Goal: Task Accomplishment & Management: Use online tool/utility

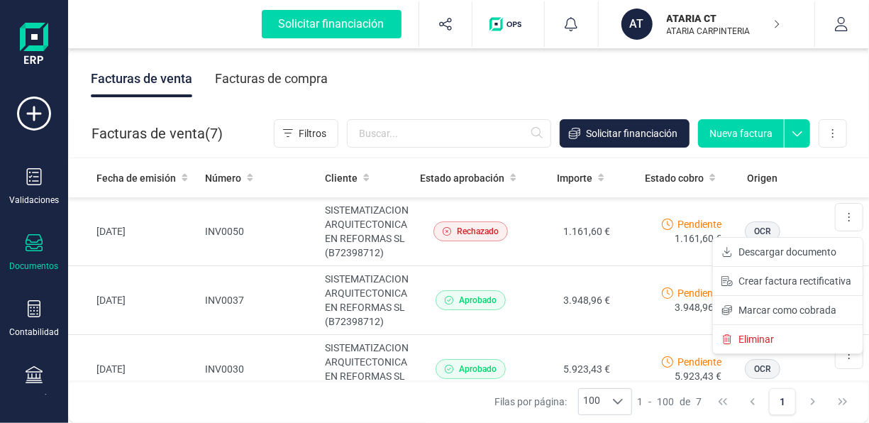
click at [563, 84] on div "Facturas de venta Facturas de compra" at bounding box center [468, 79] width 801 height 60
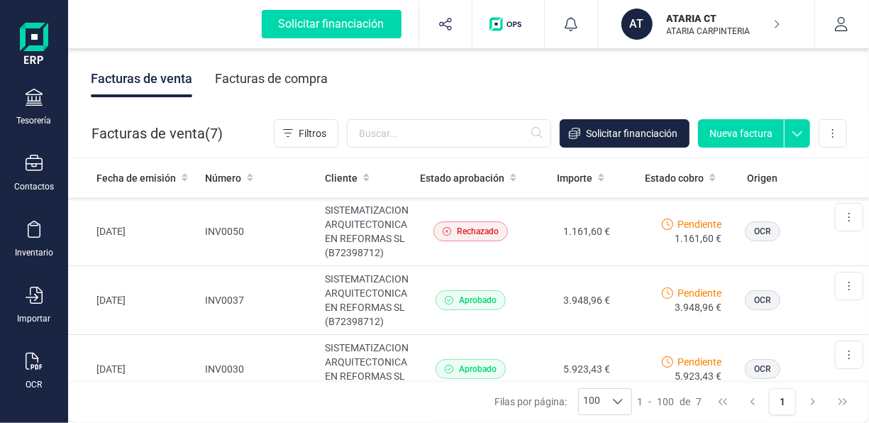
scroll to position [282, 0]
click at [33, 357] on icon at bounding box center [34, 355] width 16 height 17
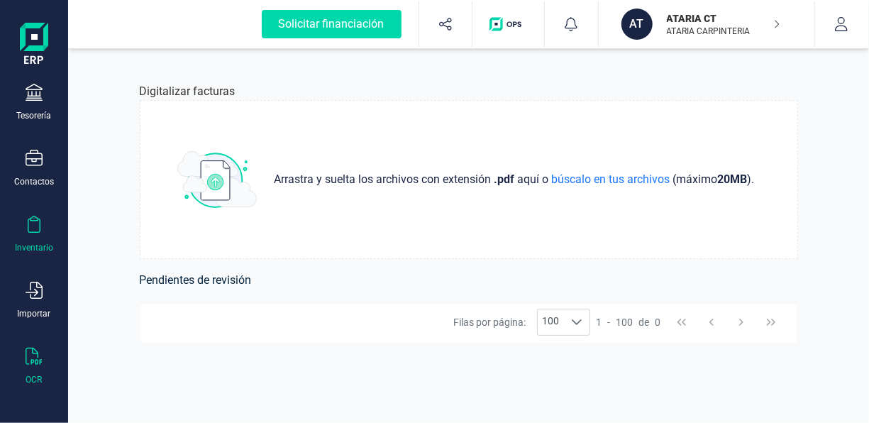
click at [39, 232] on div at bounding box center [34, 226] width 17 height 21
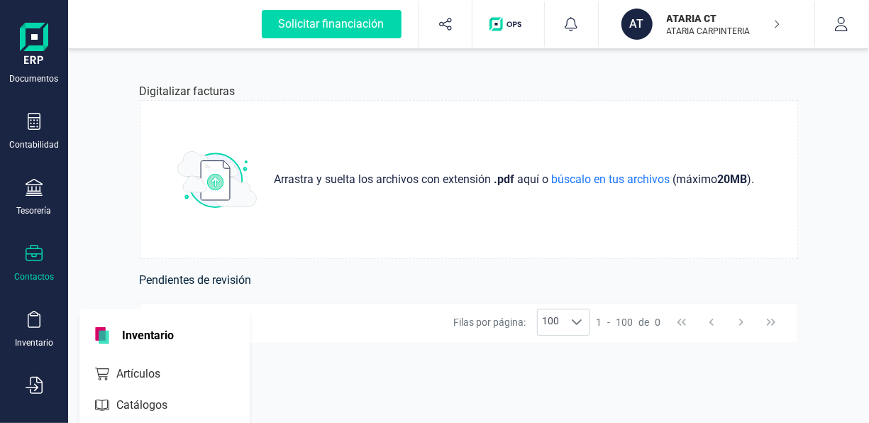
scroll to position [167, 0]
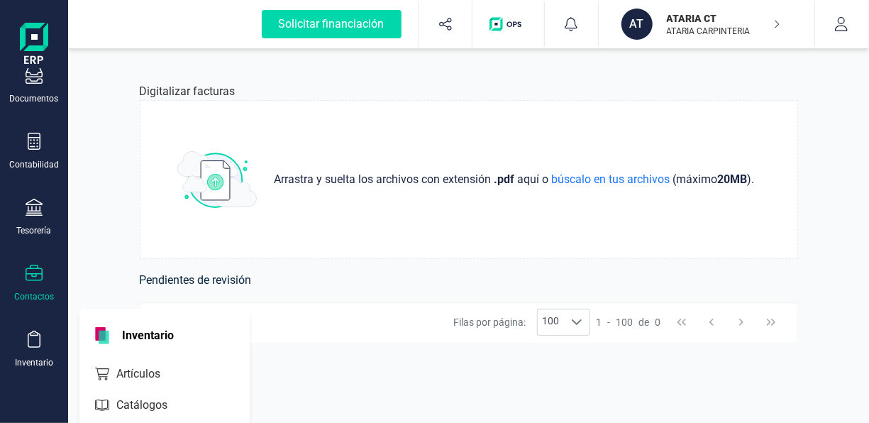
click at [36, 165] on div "Contabilidad" at bounding box center [34, 164] width 50 height 11
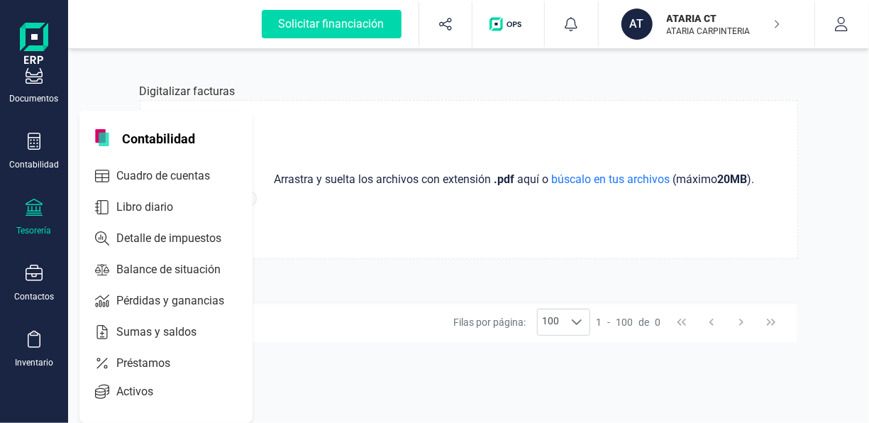
click at [42, 217] on div at bounding box center [34, 209] width 17 height 21
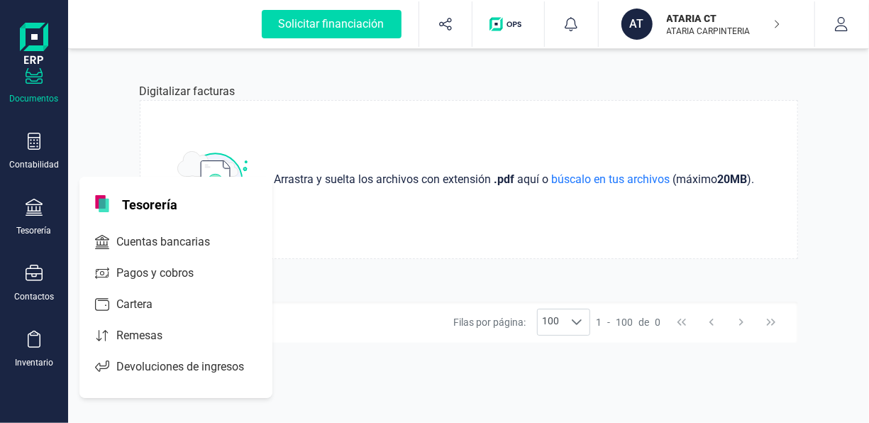
click at [22, 91] on div "Documentos" at bounding box center [34, 86] width 57 height 38
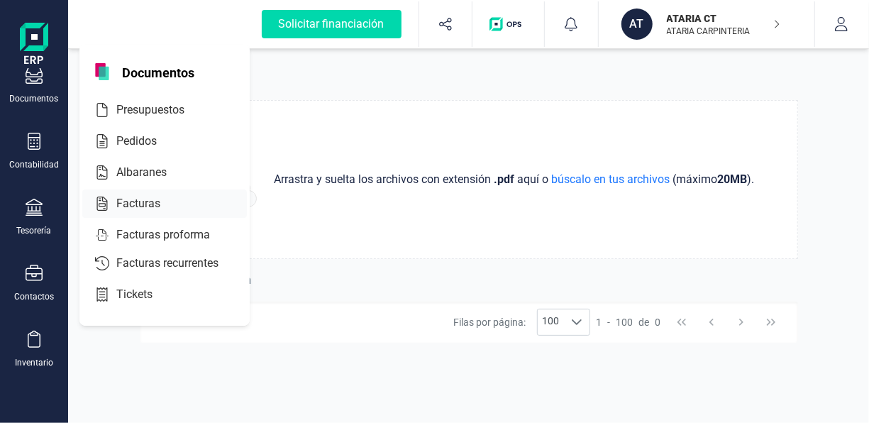
click at [150, 191] on div "Facturas" at bounding box center [164, 203] width 165 height 28
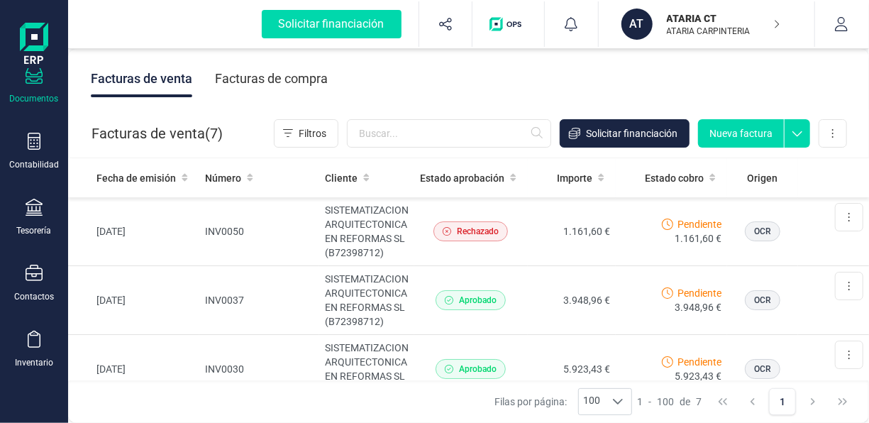
scroll to position [282, 0]
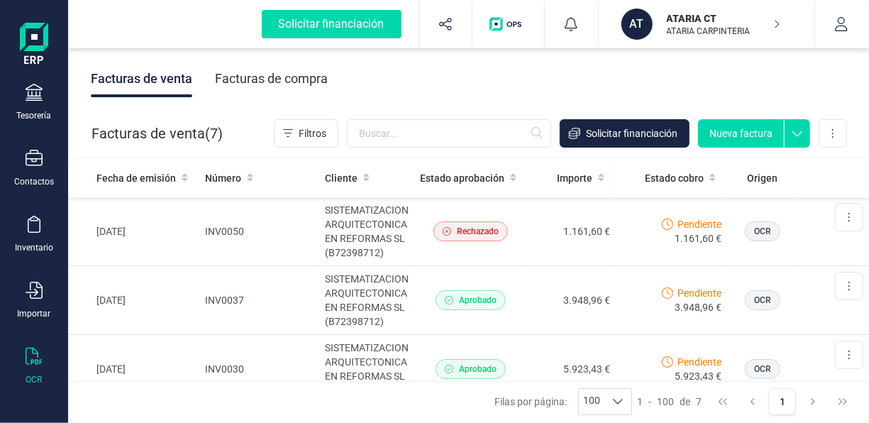
click at [38, 349] on icon at bounding box center [34, 355] width 17 height 17
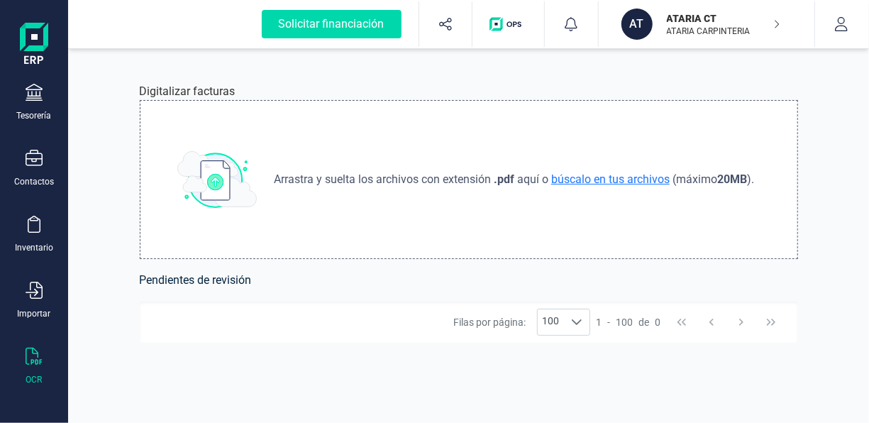
click at [633, 176] on span "búscalo en tus archivos" at bounding box center [610, 178] width 124 height 13
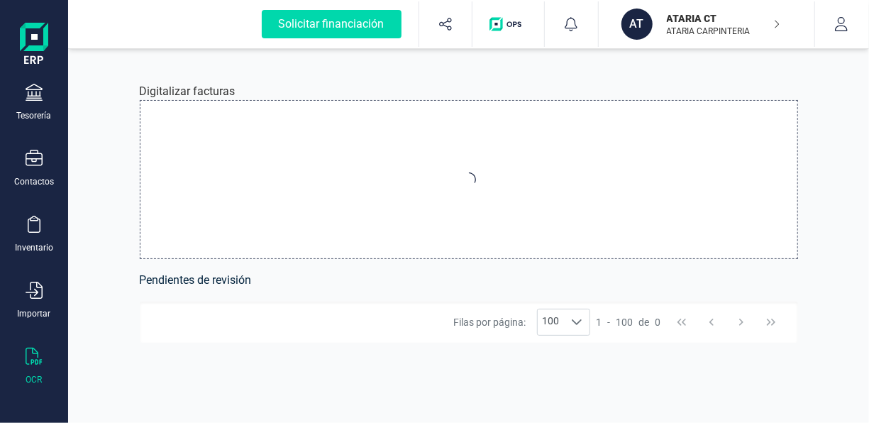
type input "C:\fakepath\[PERSON_NAME].pdf"
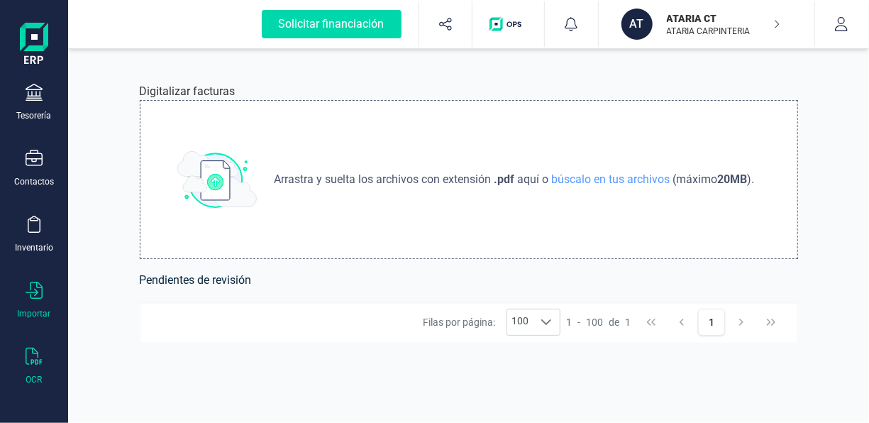
click at [57, 281] on div "Importar" at bounding box center [34, 300] width 57 height 38
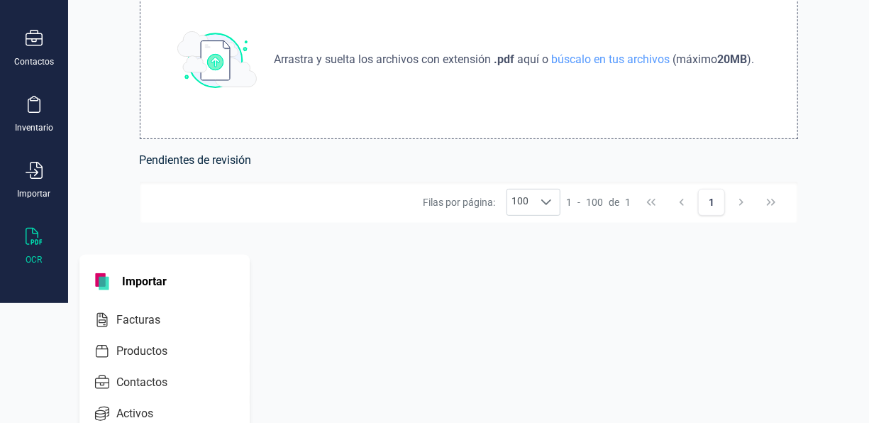
scroll to position [140, 0]
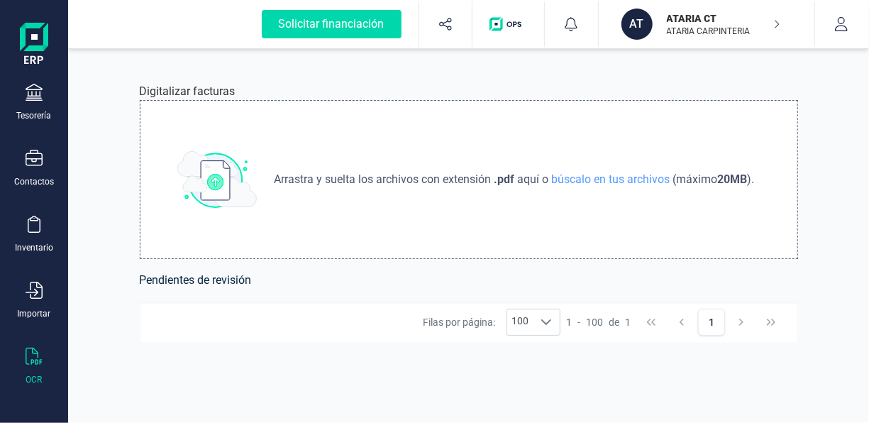
click at [301, 308] on html "Solicitar financiación Validaciones Documentos Documentos Presupuestos Pedidos …" at bounding box center [434, 211] width 869 height 423
click at [345, 211] on div "Arrastra y suelta los archivos con extensión .pdf aquí o búscalo en tus archivo…" at bounding box center [469, 179] width 658 height 159
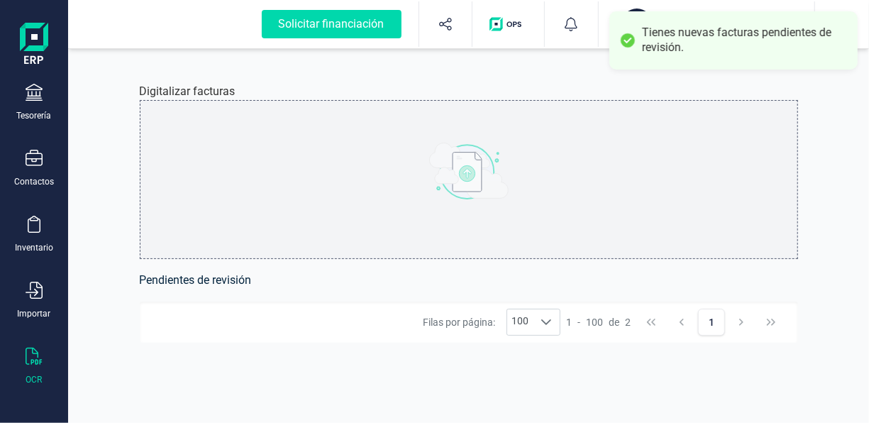
click at [702, 39] on div "Tienes nuevas facturas pendientes de revisión." at bounding box center [744, 41] width 205 height 30
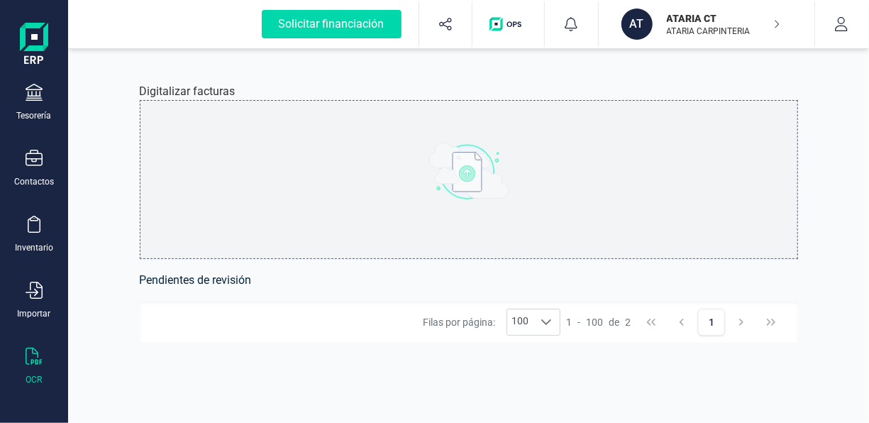
click at [466, 167] on img at bounding box center [468, 171] width 79 height 57
click at [44, 162] on div "Contactos" at bounding box center [34, 169] width 57 height 38
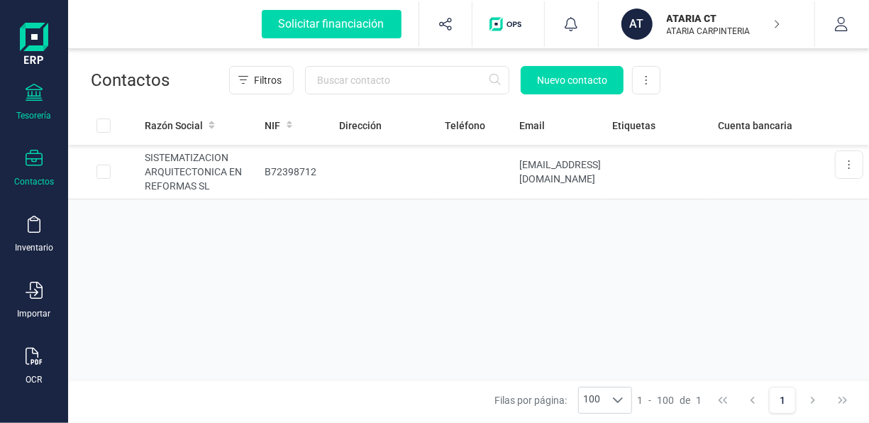
click at [29, 108] on div "Tesorería" at bounding box center [34, 103] width 57 height 38
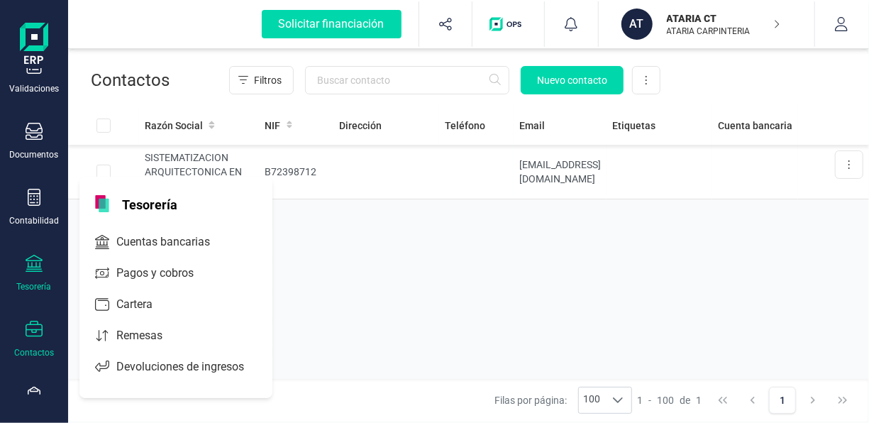
scroll to position [99, 0]
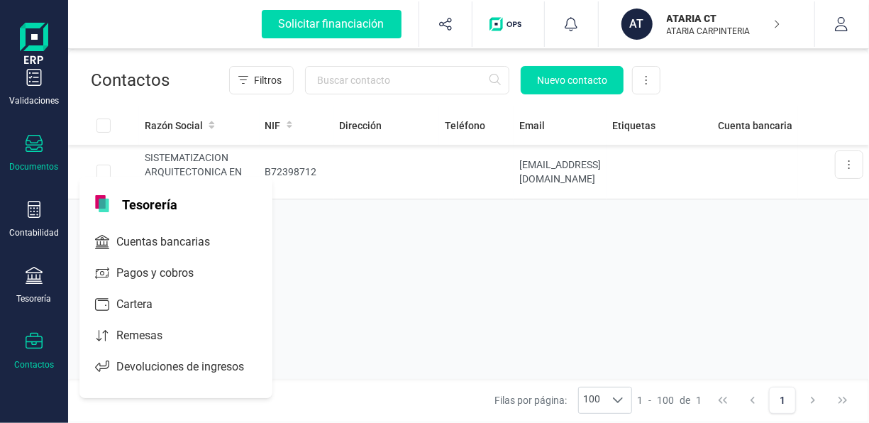
click at [36, 165] on div "Documentos" at bounding box center [34, 166] width 49 height 11
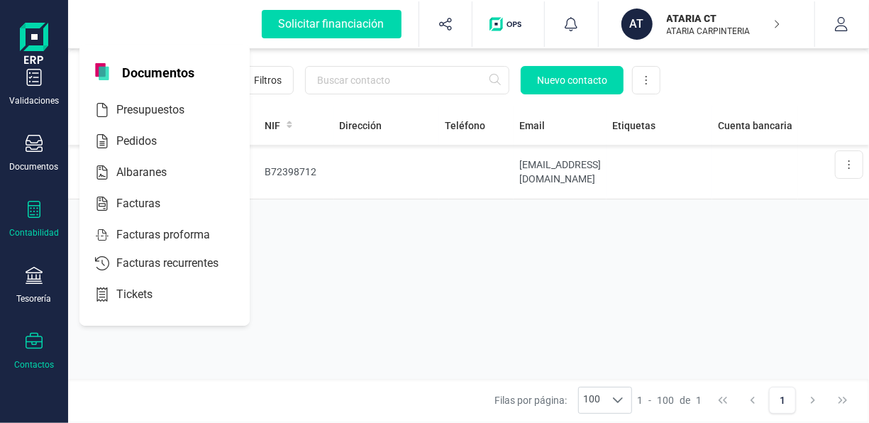
click at [36, 218] on div at bounding box center [34, 211] width 17 height 21
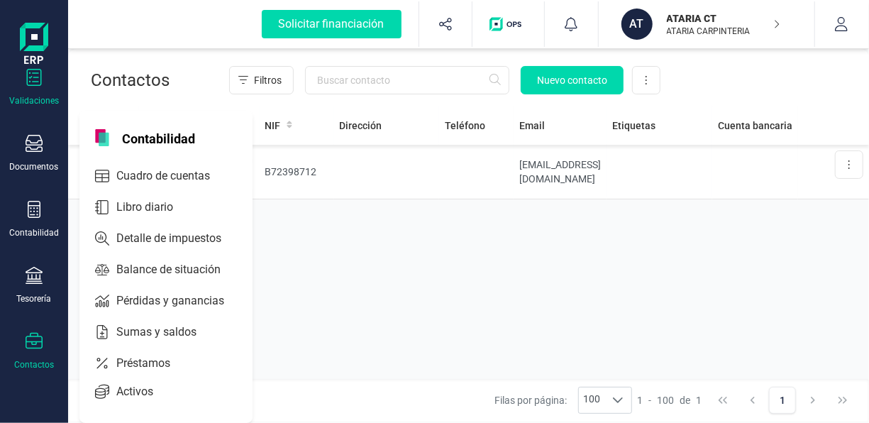
click at [33, 81] on icon at bounding box center [34, 77] width 15 height 17
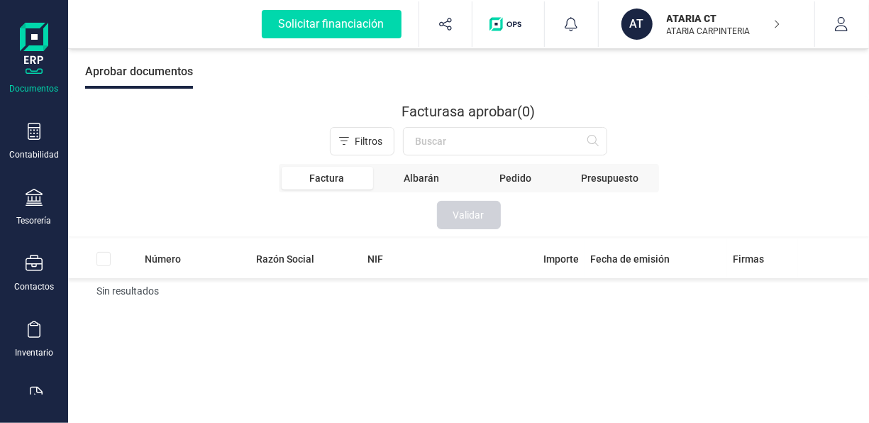
scroll to position [282, 0]
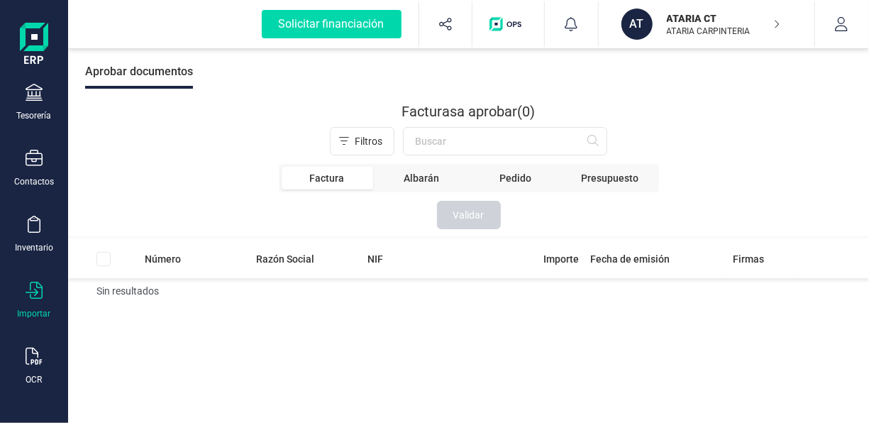
click at [30, 316] on div "Importar" at bounding box center [34, 313] width 33 height 11
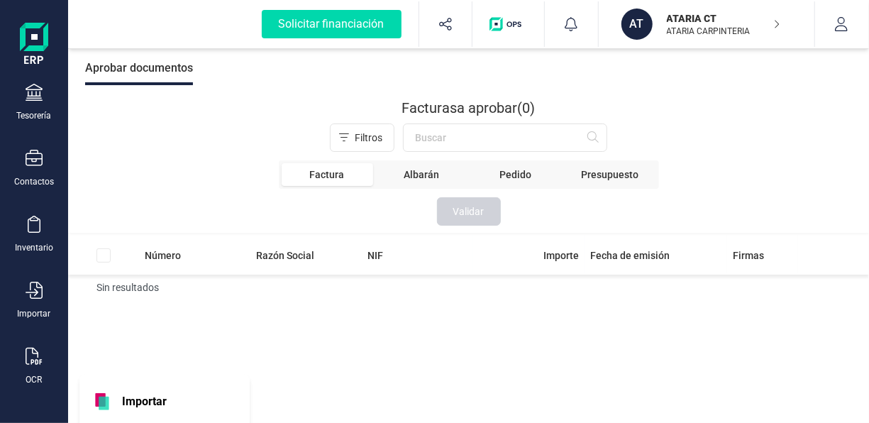
scroll to position [140, 0]
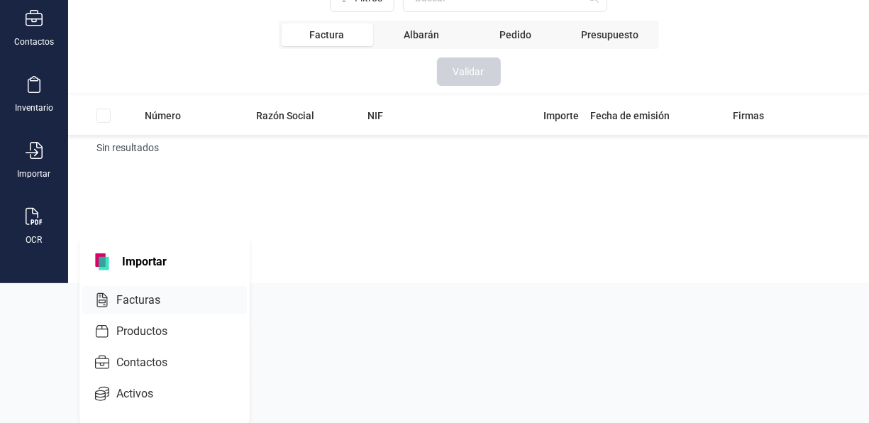
click at [140, 294] on span "Facturas" at bounding box center [148, 299] width 75 height 17
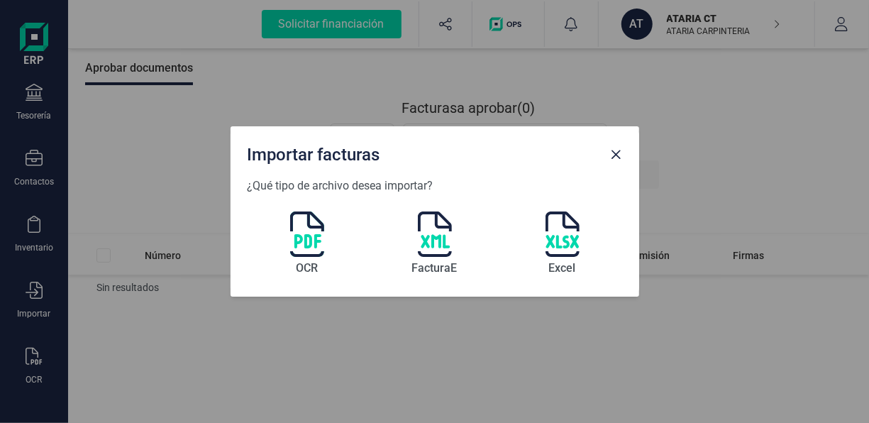
click at [303, 235] on img at bounding box center [307, 233] width 34 height 45
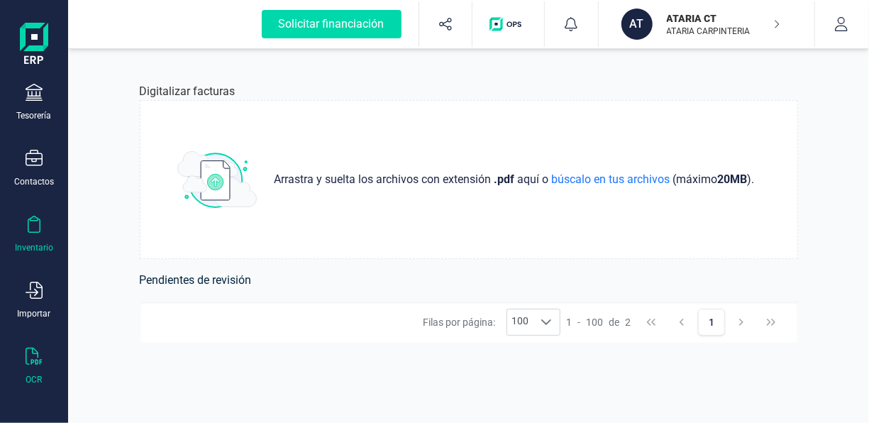
click at [33, 226] on icon at bounding box center [34, 224] width 17 height 17
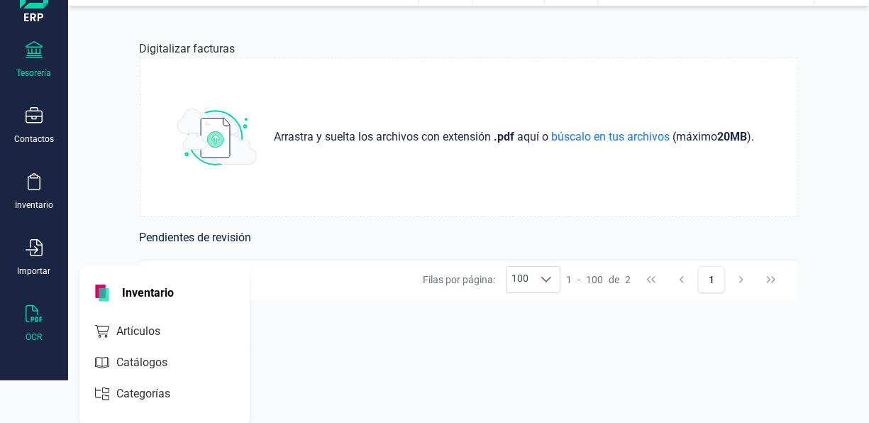
click at [35, 69] on div "Tesorería" at bounding box center [34, 72] width 35 height 11
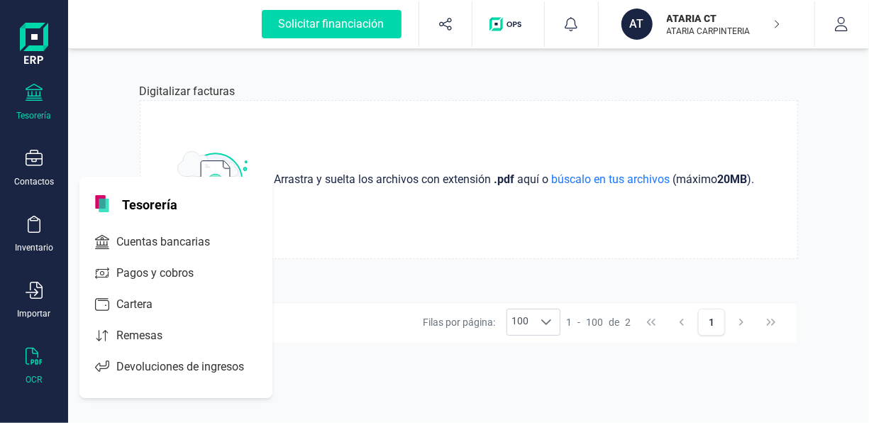
scroll to position [0, 0]
click at [181, 282] on div "Pagos y cobros" at bounding box center [175, 273] width 187 height 28
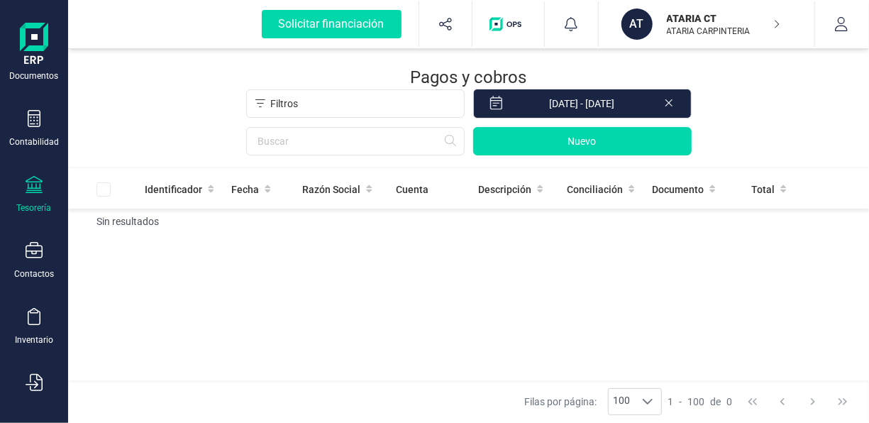
scroll to position [189, 0]
click at [30, 126] on icon at bounding box center [34, 119] width 13 height 17
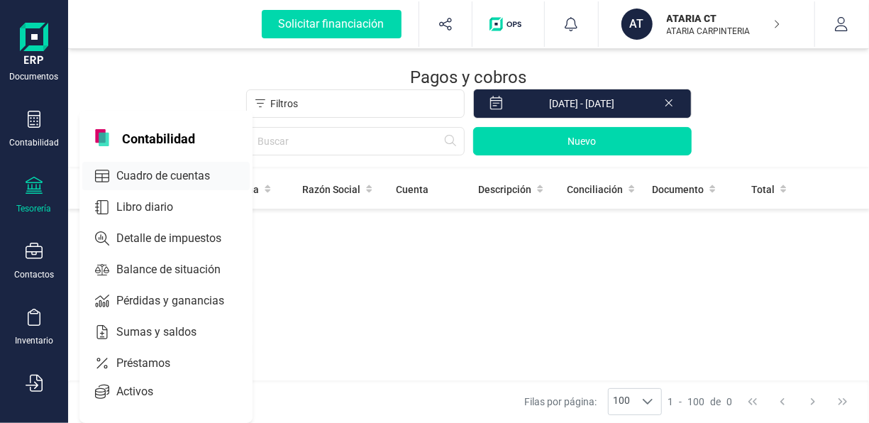
click at [174, 179] on span "Cuadro de cuentas" at bounding box center [173, 175] width 125 height 17
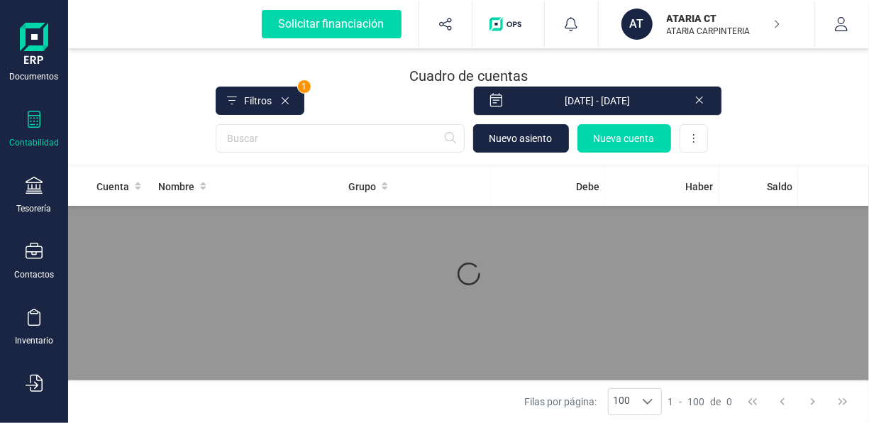
click at [174, 179] on span "Nombre" at bounding box center [176, 186] width 36 height 14
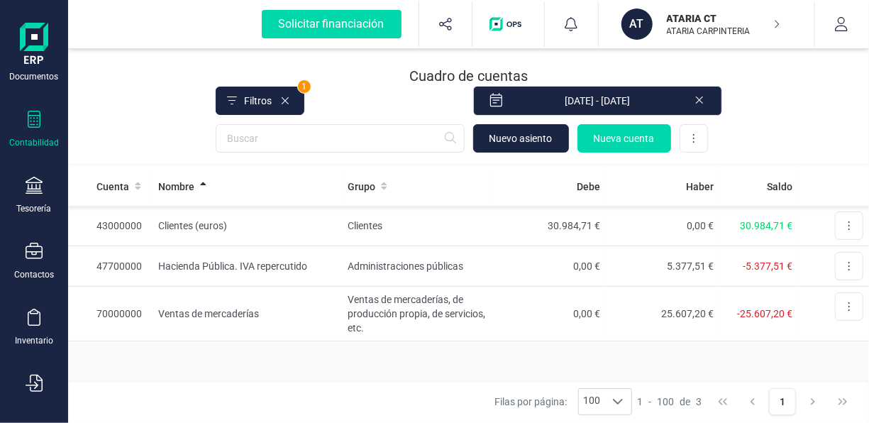
click at [34, 45] on img at bounding box center [34, 45] width 28 height 45
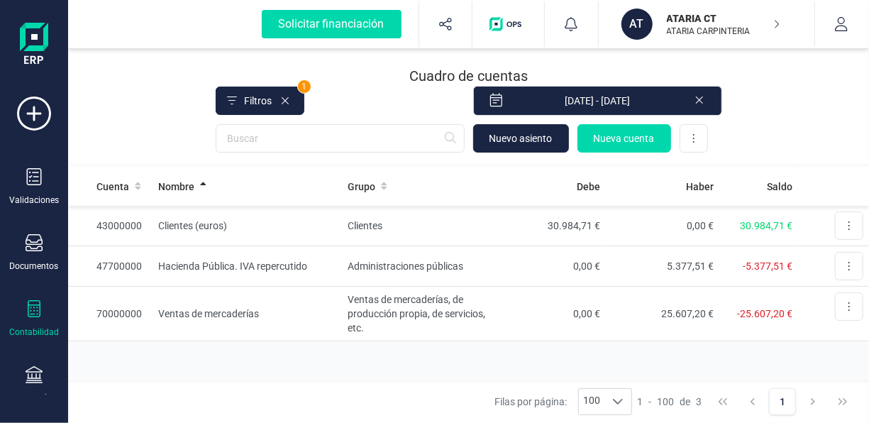
click at [34, 121] on icon at bounding box center [34, 113] width 34 height 34
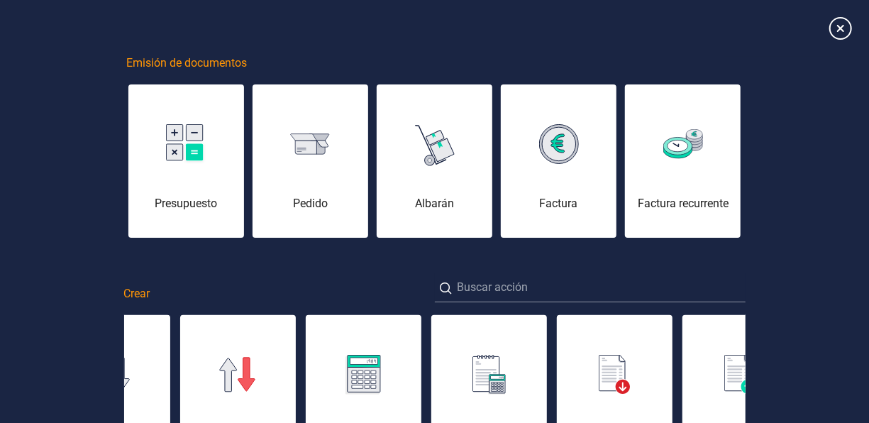
scroll to position [12, 0]
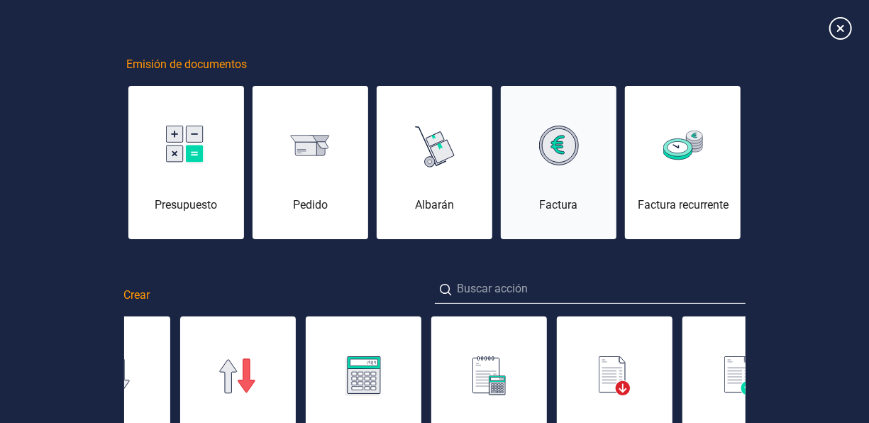
click at [562, 140] on img at bounding box center [559, 146] width 40 height 40
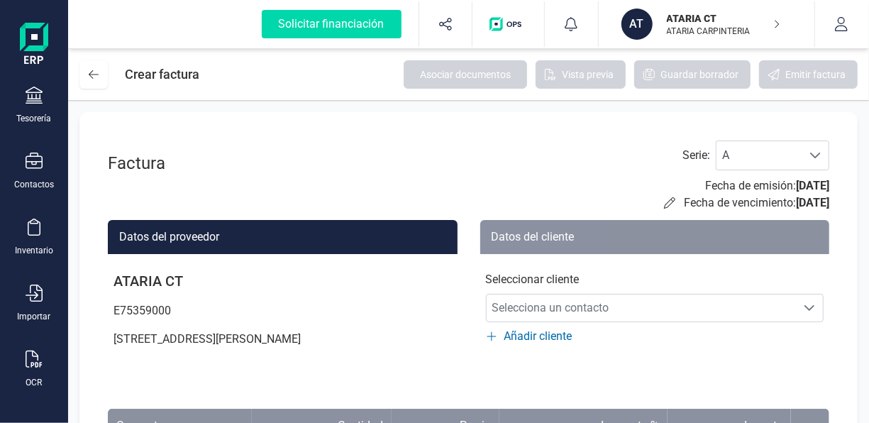
scroll to position [282, 0]
click at [36, 366] on div "OCR" at bounding box center [34, 366] width 57 height 38
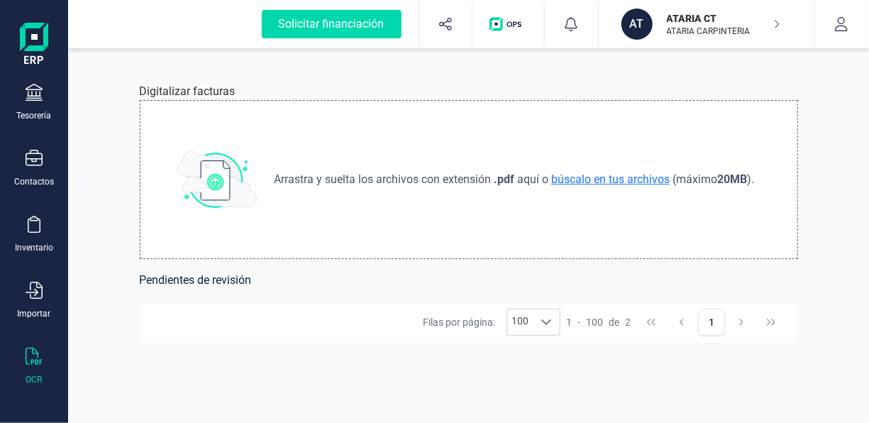
click at [644, 174] on span "búscalo en tus archivos" at bounding box center [610, 178] width 124 height 13
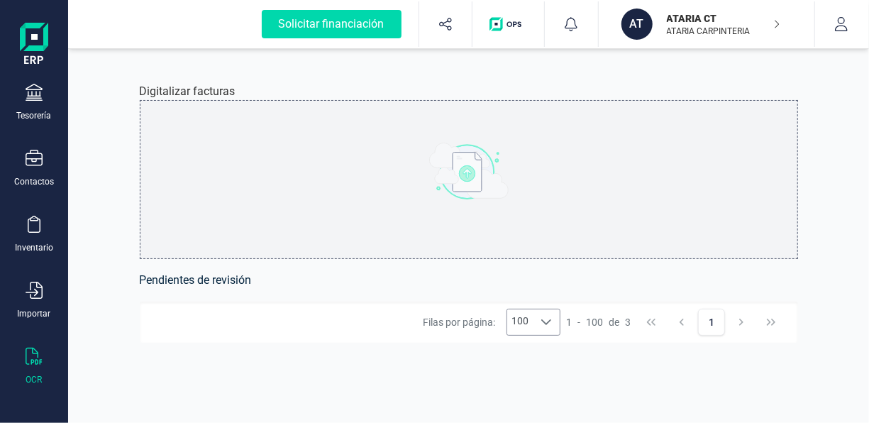
click at [551, 325] on icon at bounding box center [545, 321] width 11 height 11
click at [535, 203] on li "10" at bounding box center [534, 214] width 52 height 26
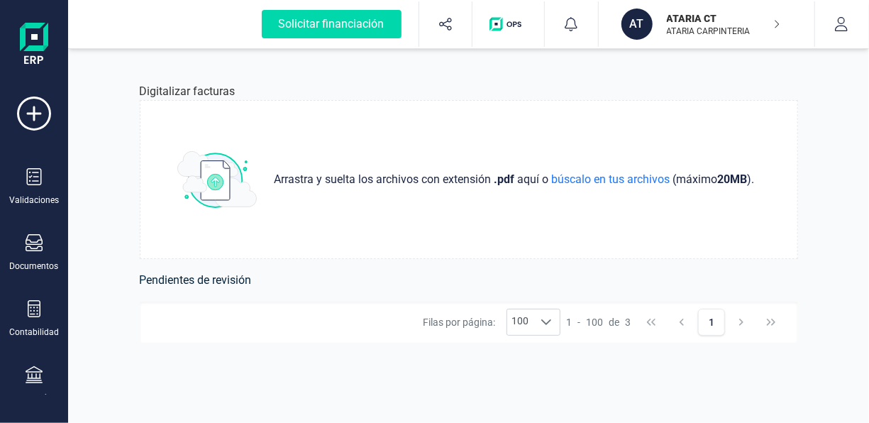
scroll to position [282, 0]
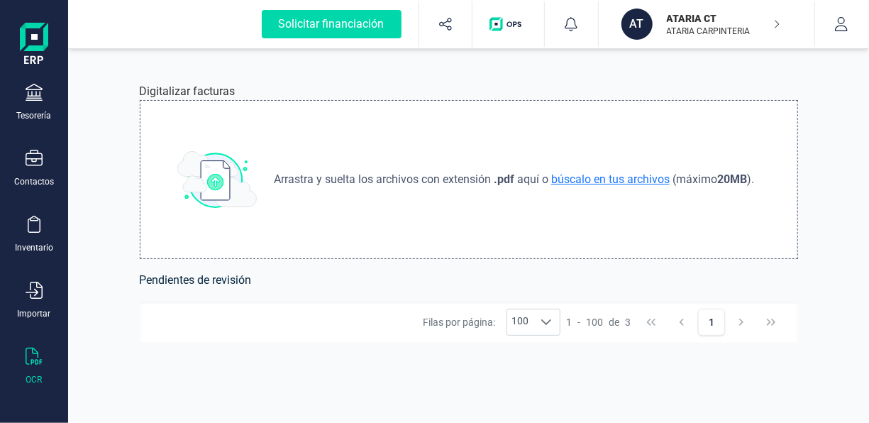
click at [592, 177] on span "búscalo en tus archivos" at bounding box center [610, 178] width 124 height 13
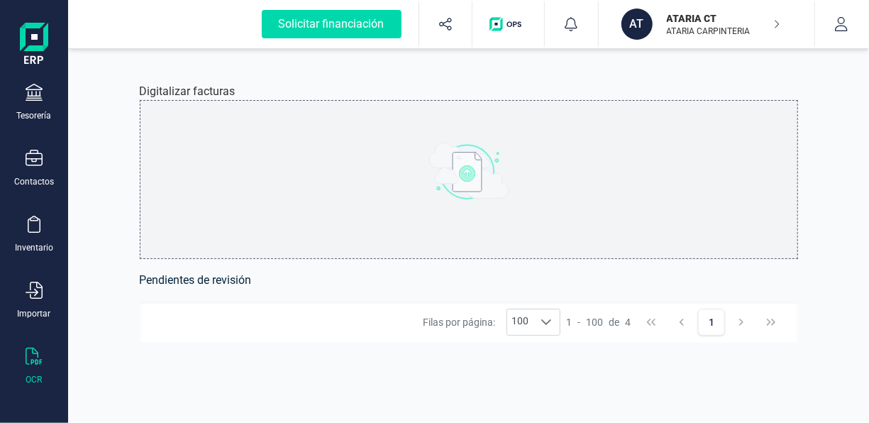
click at [780, 30] on div "AT ATARIA CT ATARIA CARPINTERIA" at bounding box center [700, 24] width 170 height 31
click at [831, 145] on div "Digitalizar facturas Arrastra y suelta los archivos con extensión .pdf aquí o b…" at bounding box center [469, 236] width 726 height 374
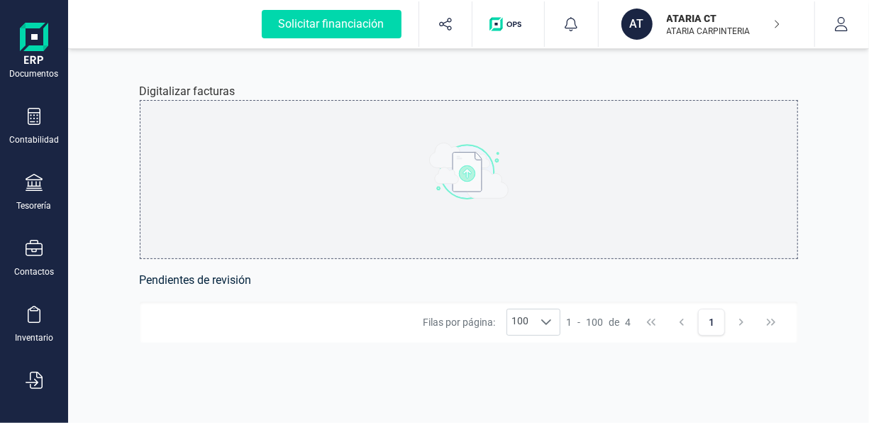
click at [30, 122] on icon at bounding box center [34, 116] width 17 height 17
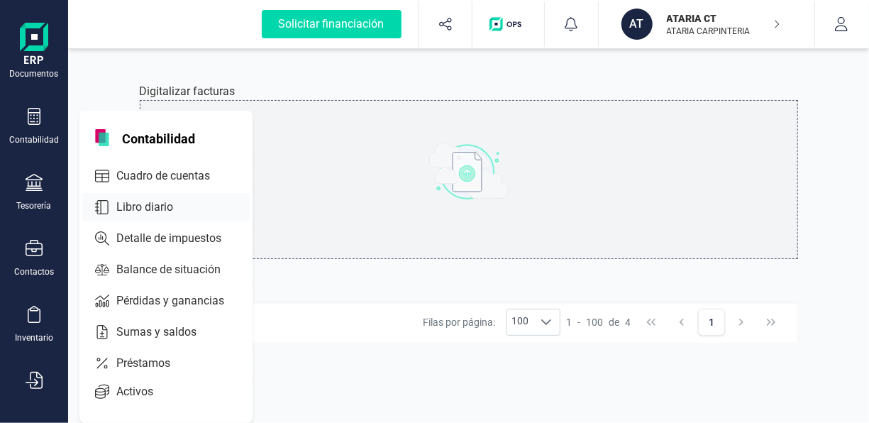
click at [160, 219] on div "Libro diario" at bounding box center [165, 207] width 167 height 28
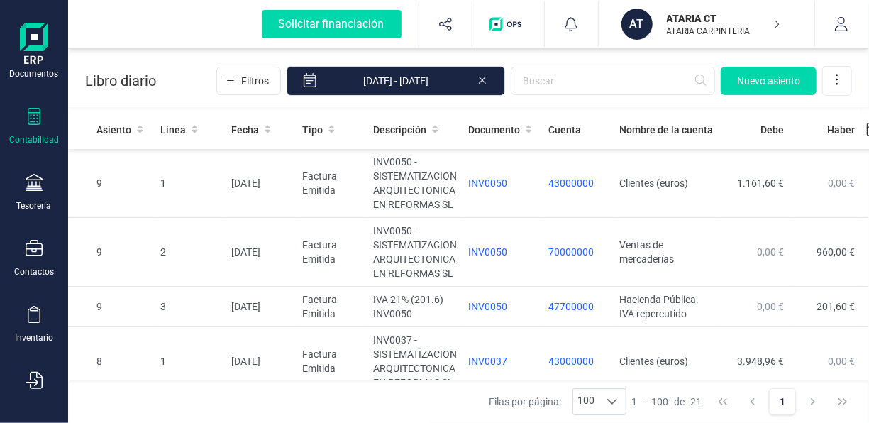
click at [160, 219] on td "2" at bounding box center [190, 252] width 71 height 69
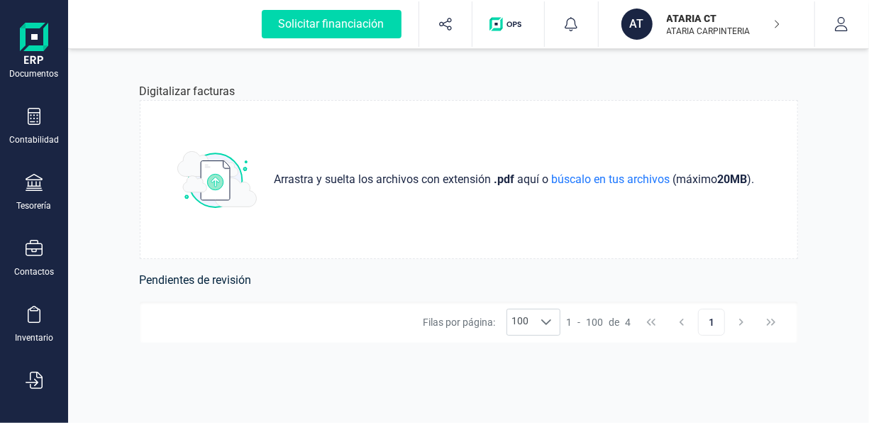
click at [717, 323] on button "1" at bounding box center [711, 321] width 27 height 27
click at [493, 101] on div "Arrastra y suelta los archivos con extensión .pdf aquí o búscalo en tus archivo…" at bounding box center [469, 179] width 658 height 159
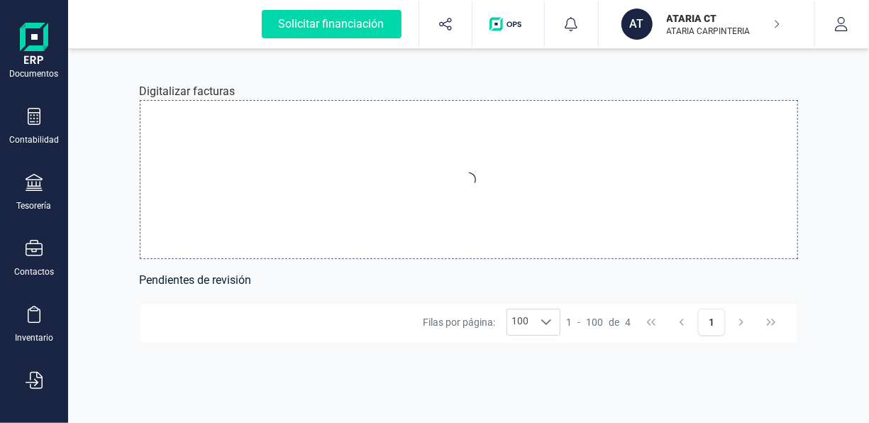
type input "C:\fakepath\[PERSON_NAME].pdf"
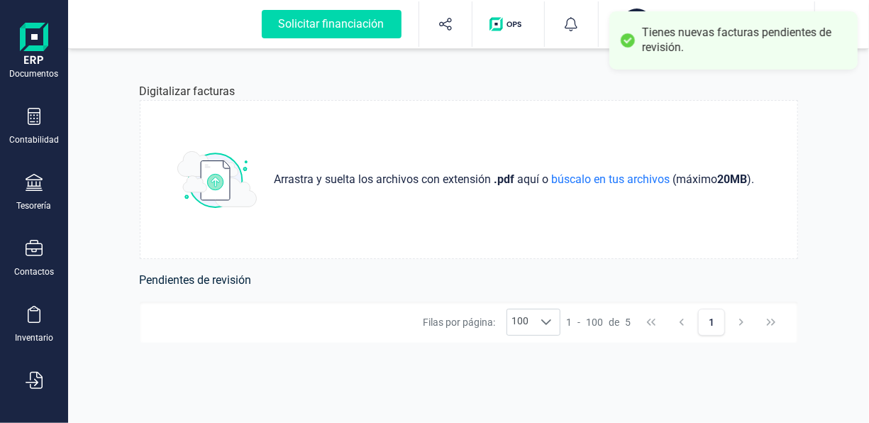
click at [644, 50] on div "Tienes nuevas facturas pendientes de revisión." at bounding box center [744, 41] width 205 height 30
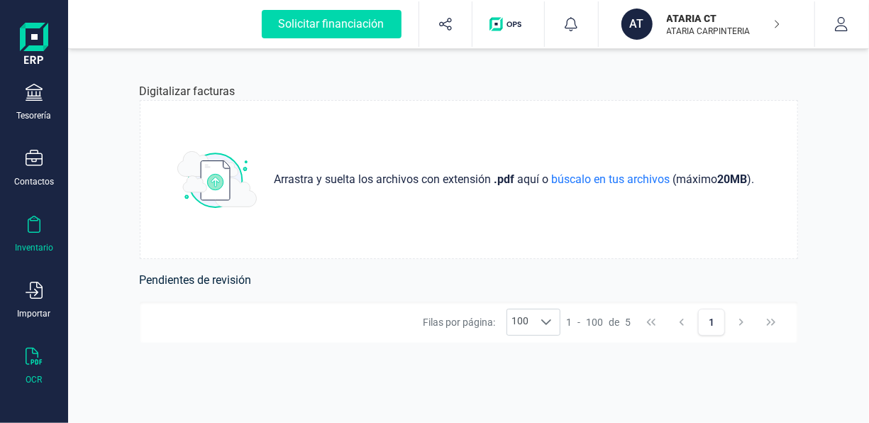
click at [39, 233] on div at bounding box center [34, 226] width 17 height 21
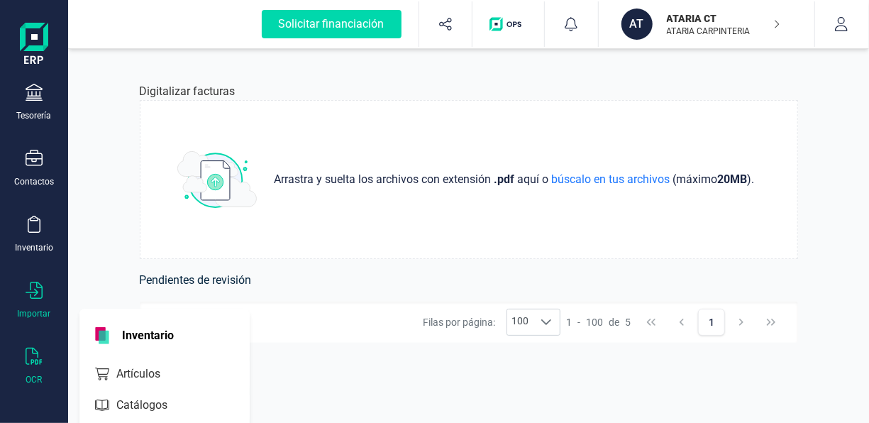
click at [31, 311] on div "Importar" at bounding box center [34, 313] width 33 height 11
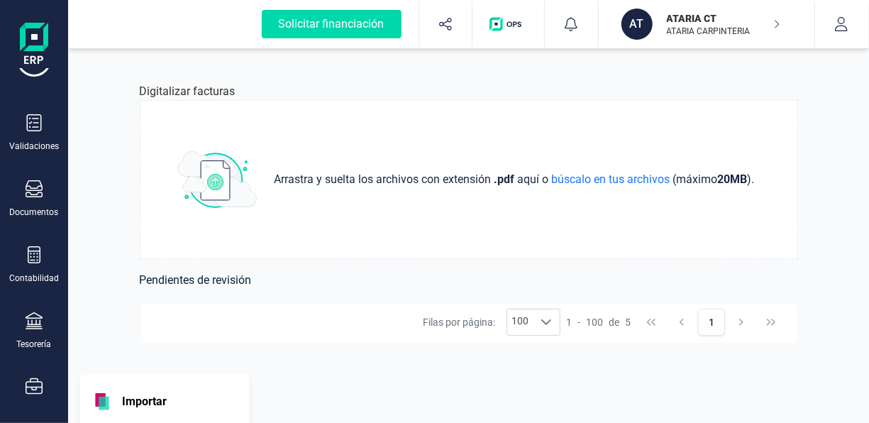
scroll to position [41, 0]
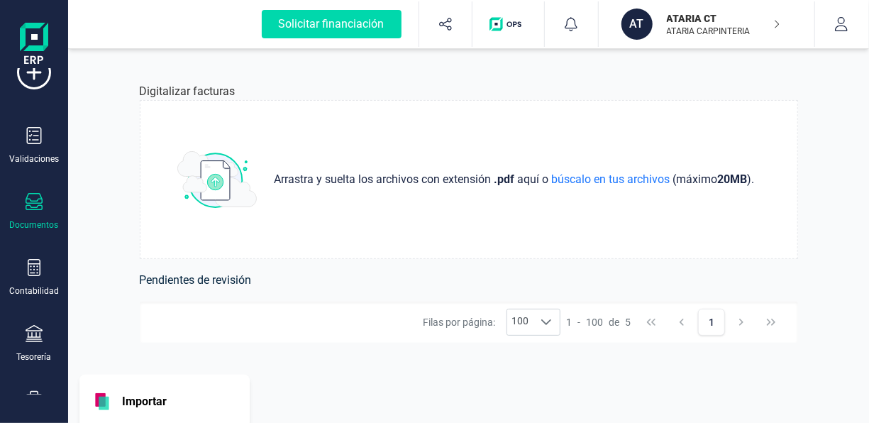
click at [39, 194] on icon at bounding box center [34, 201] width 17 height 17
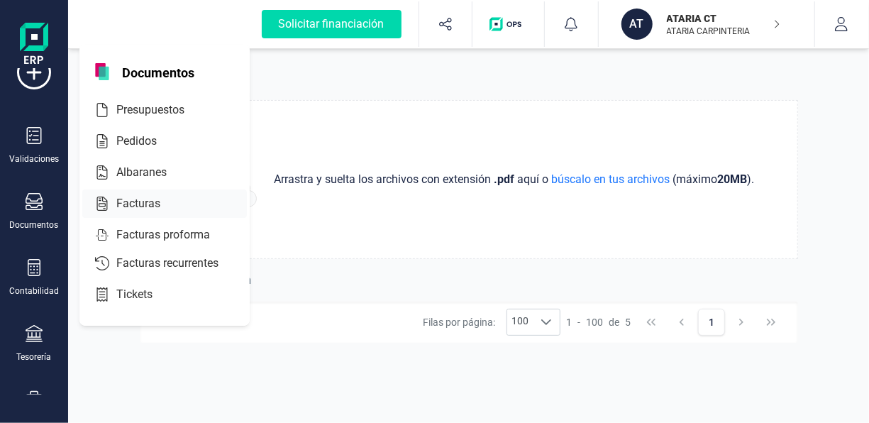
click at [140, 206] on span "Facturas" at bounding box center [148, 203] width 75 height 17
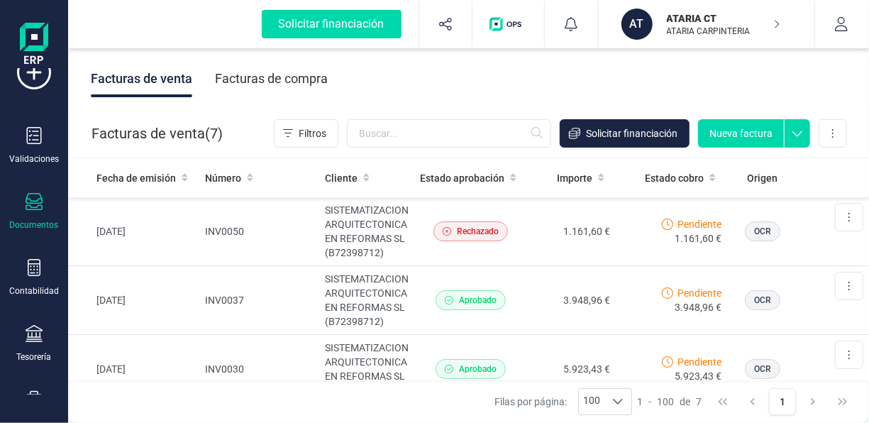
click at [798, 129] on icon at bounding box center [797, 129] width 26 height 21
click at [772, 166] on span "Nueva factura proforma" at bounding box center [746, 166] width 107 height 14
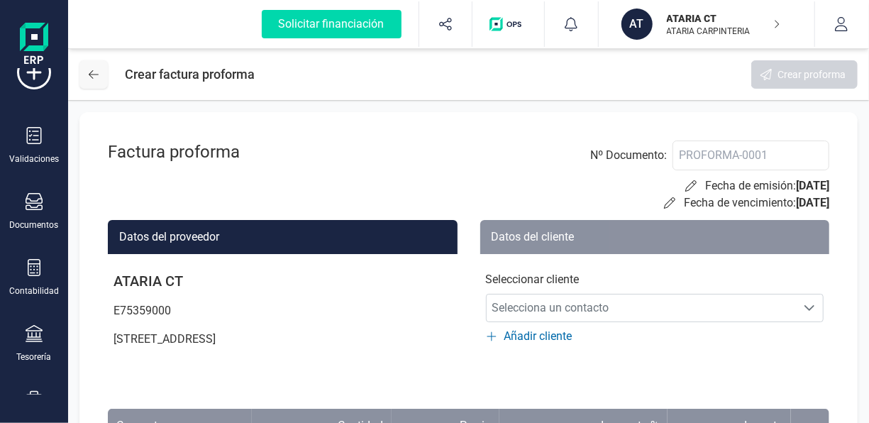
click at [82, 68] on button at bounding box center [93, 74] width 28 height 28
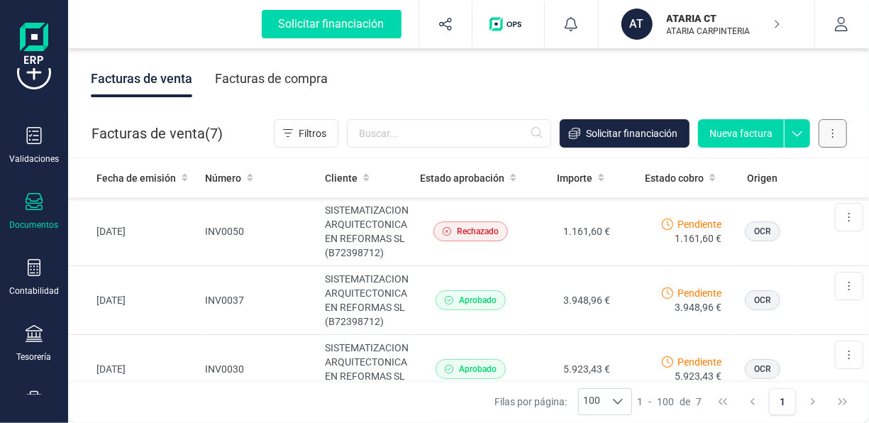
click at [822, 131] on button at bounding box center [832, 133] width 28 height 28
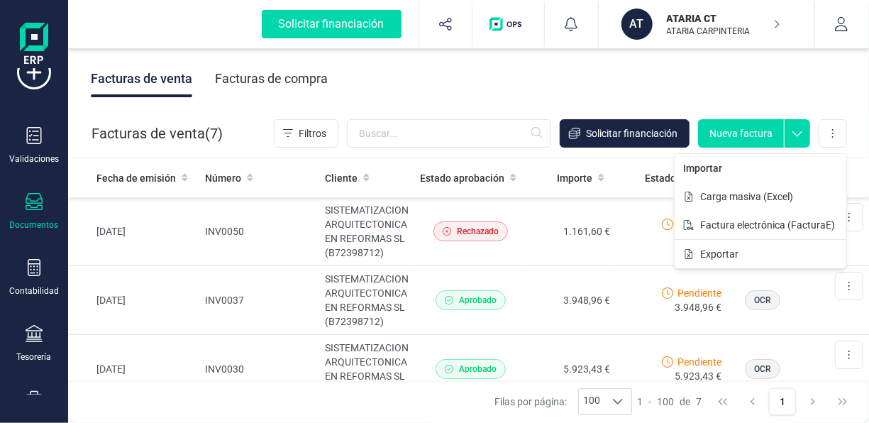
click at [847, 124] on div "Facturas de venta ( 7 ) Filtros Solicitar financiación Nueva factura Importar C…" at bounding box center [469, 133] width 801 height 48
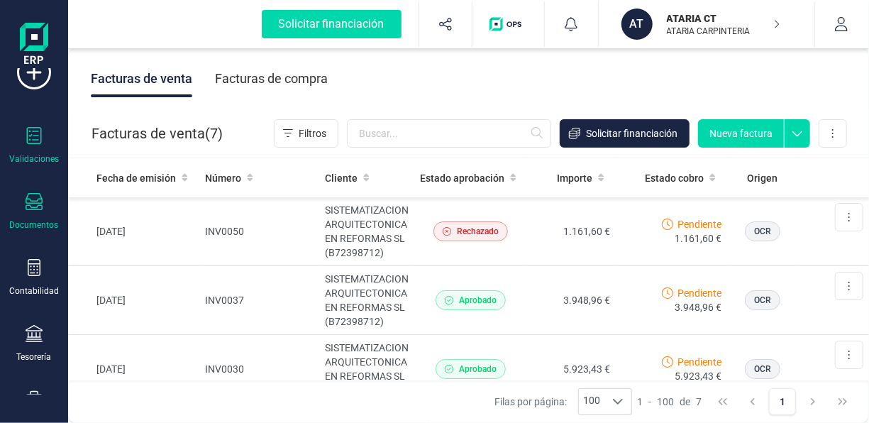
click at [33, 155] on div "Validaciones" at bounding box center [34, 158] width 50 height 11
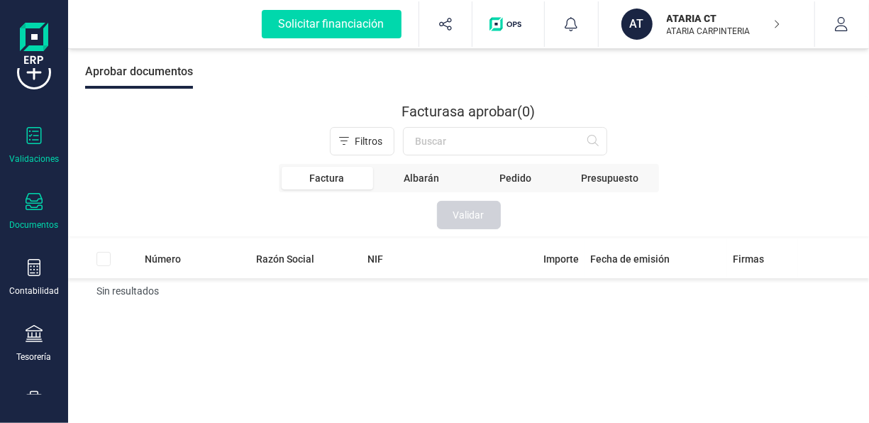
click at [21, 203] on div "Documentos" at bounding box center [34, 212] width 57 height 38
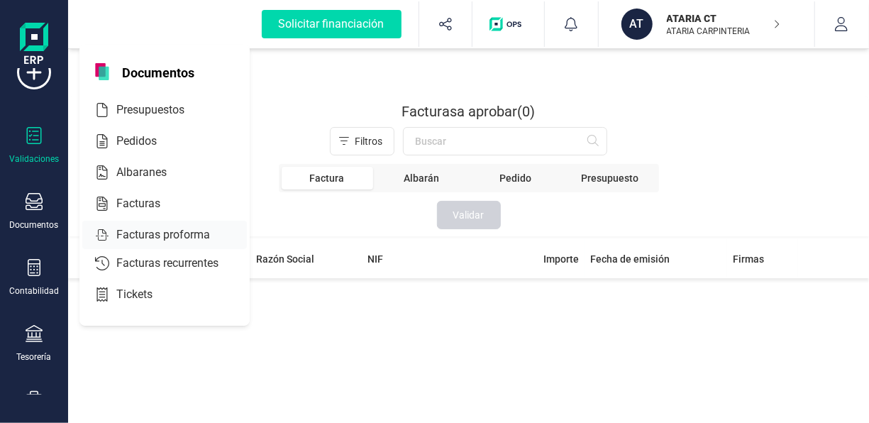
click at [144, 235] on span "Facturas proforma" at bounding box center [173, 234] width 125 height 17
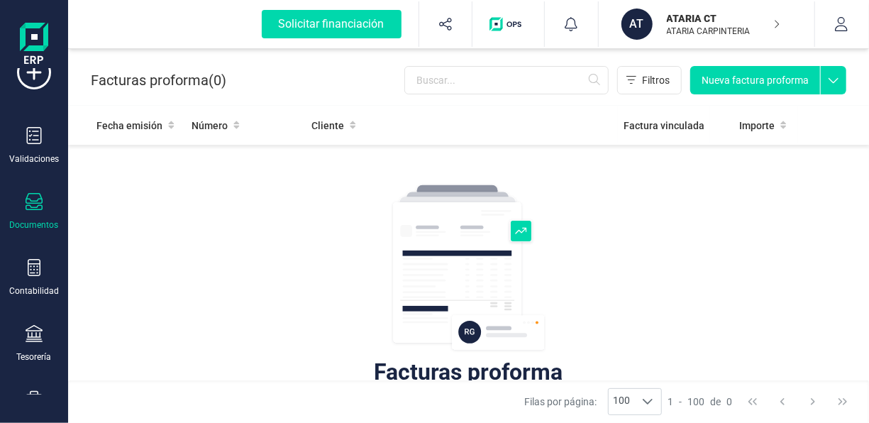
scroll to position [6, 0]
click at [33, 201] on icon at bounding box center [34, 201] width 17 height 17
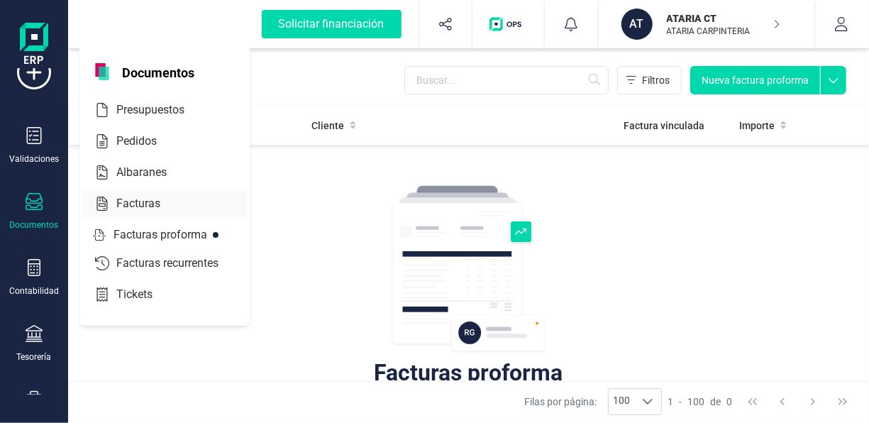
click at [118, 203] on span "Facturas" at bounding box center [148, 203] width 75 height 17
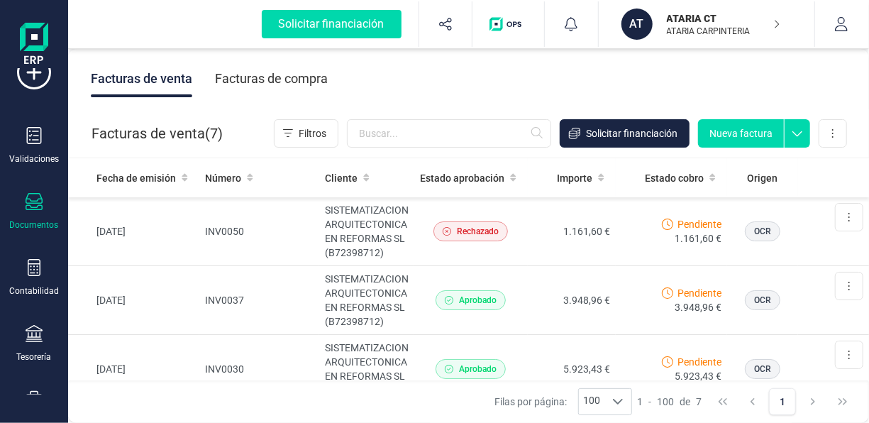
click at [45, 210] on div "Documentos" at bounding box center [34, 212] width 57 height 38
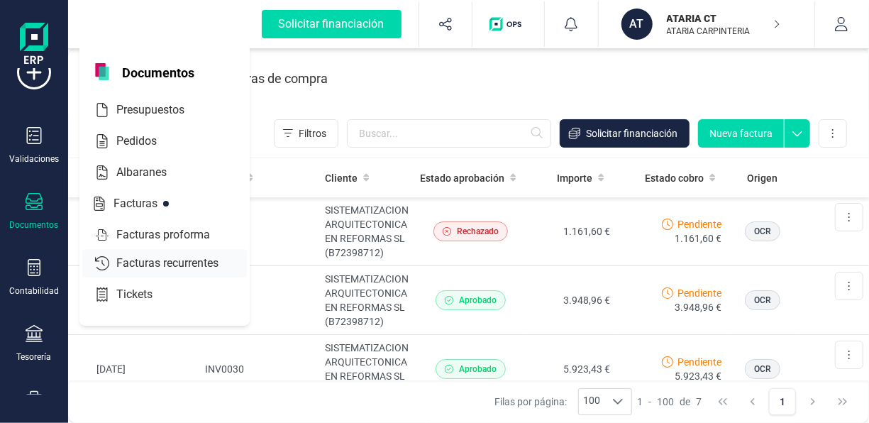
click at [94, 258] on div at bounding box center [102, 263] width 17 height 17
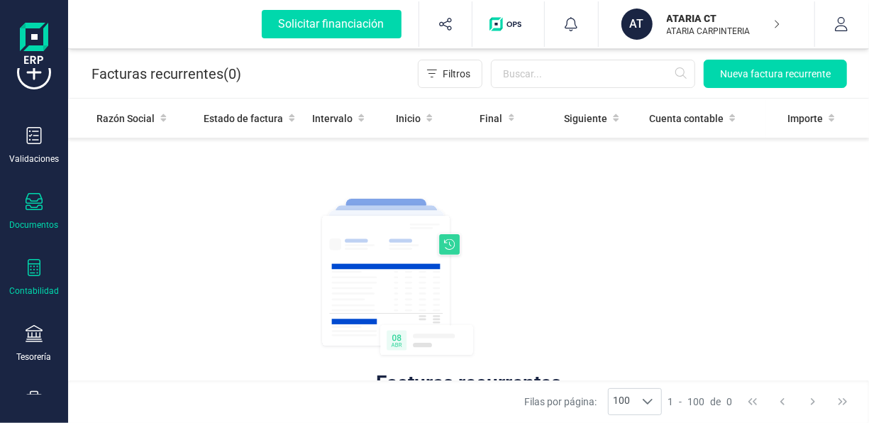
click at [38, 267] on icon at bounding box center [34, 267] width 17 height 17
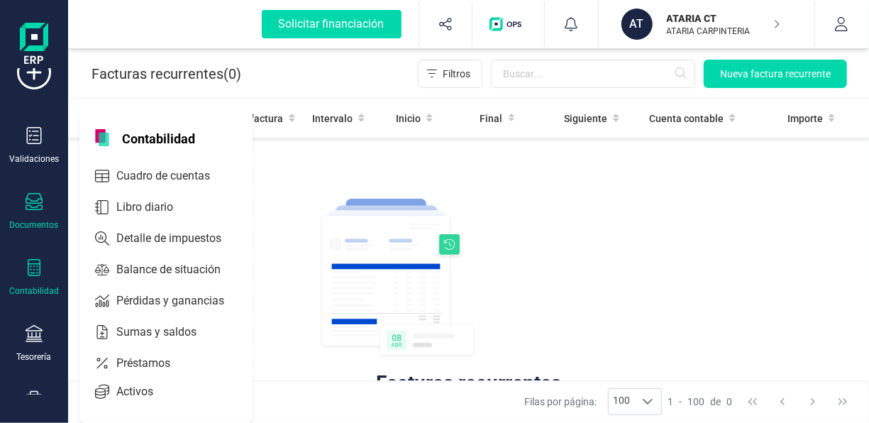
click at [42, 289] on div "Contabilidad" at bounding box center [34, 290] width 50 height 11
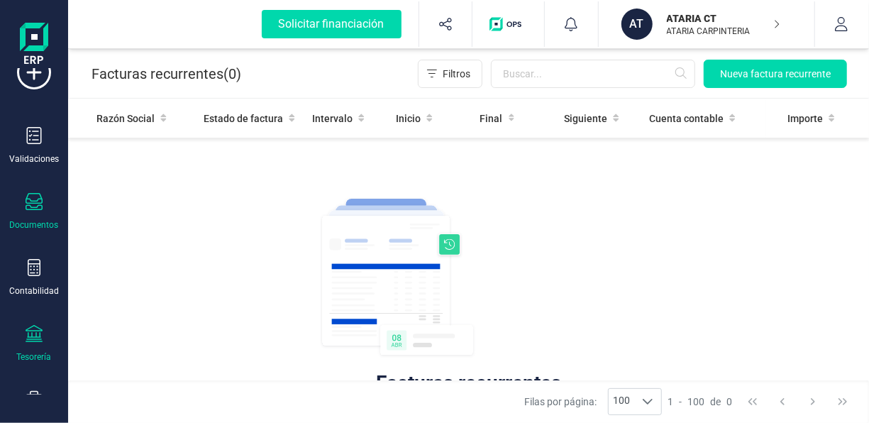
click at [27, 339] on icon at bounding box center [34, 333] width 17 height 17
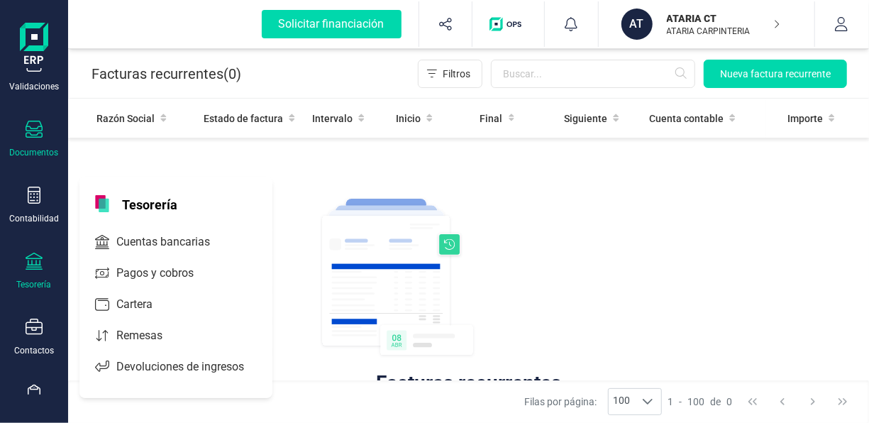
scroll to position [121, 0]
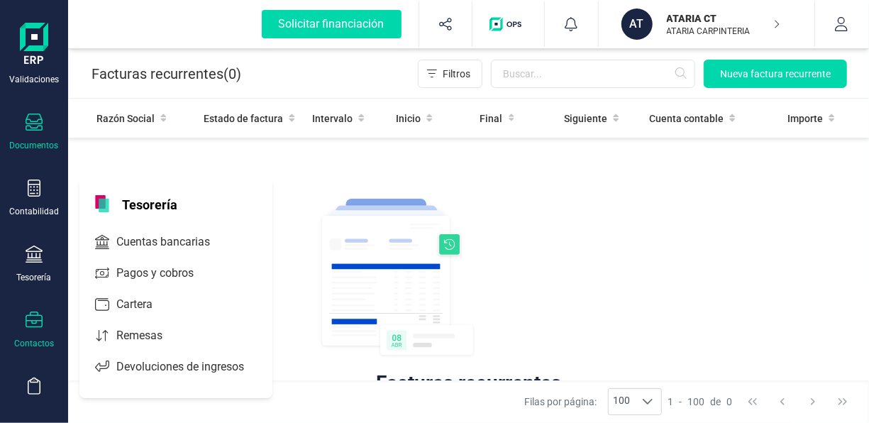
click at [45, 338] on div "Contactos" at bounding box center [34, 343] width 40 height 11
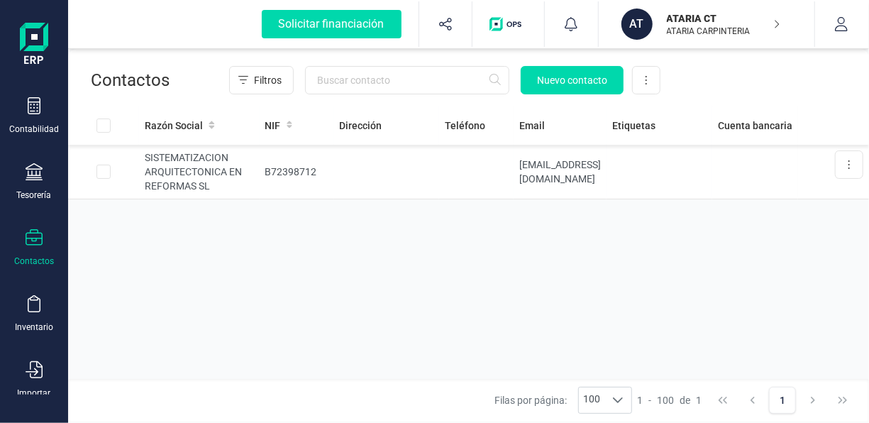
scroll to position [203, 0]
click at [515, 167] on td "[EMAIL_ADDRESS][DOMAIN_NAME]" at bounding box center [559, 172] width 93 height 55
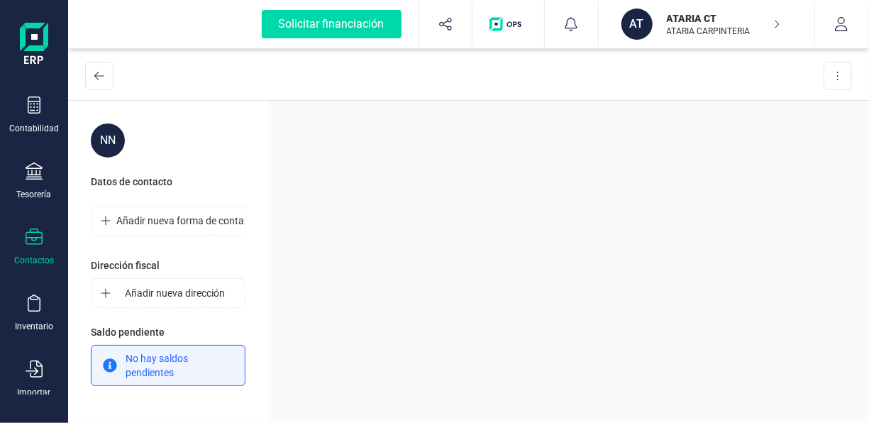
click at [515, 167] on div "NN Datos de contacto Añadir nueva forma de contacto Dirección fiscal Añadir nue…" at bounding box center [468, 263] width 801 height 324
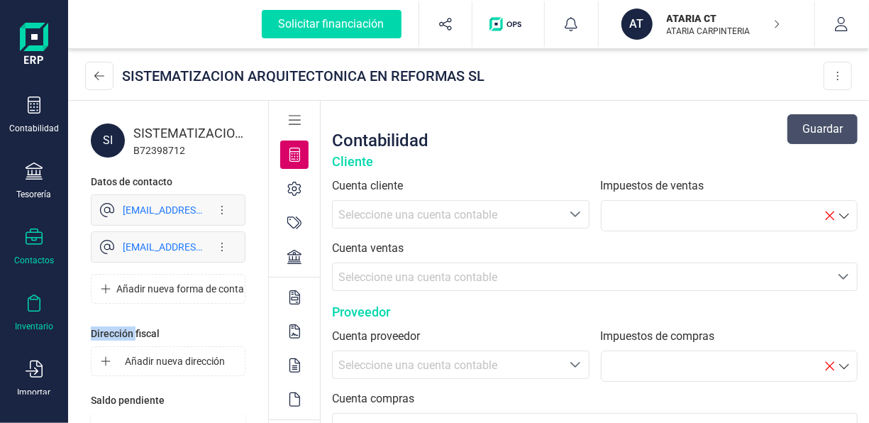
click at [30, 310] on div at bounding box center [34, 304] width 17 height 21
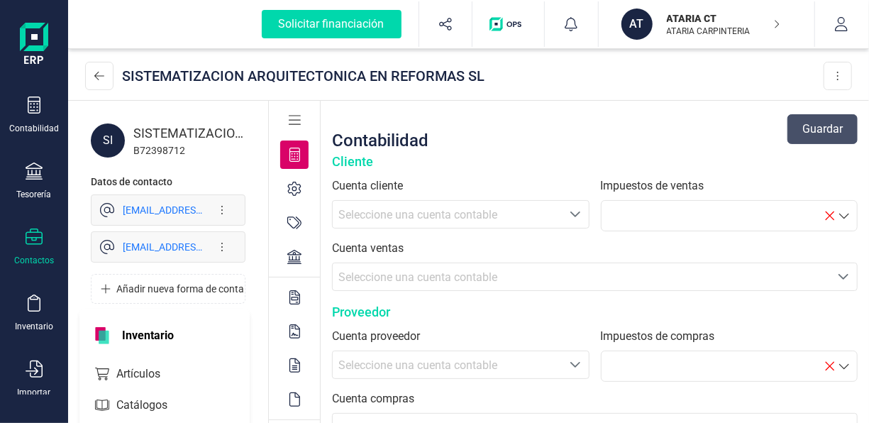
scroll to position [43, 0]
